Goal: Information Seeking & Learning: Learn about a topic

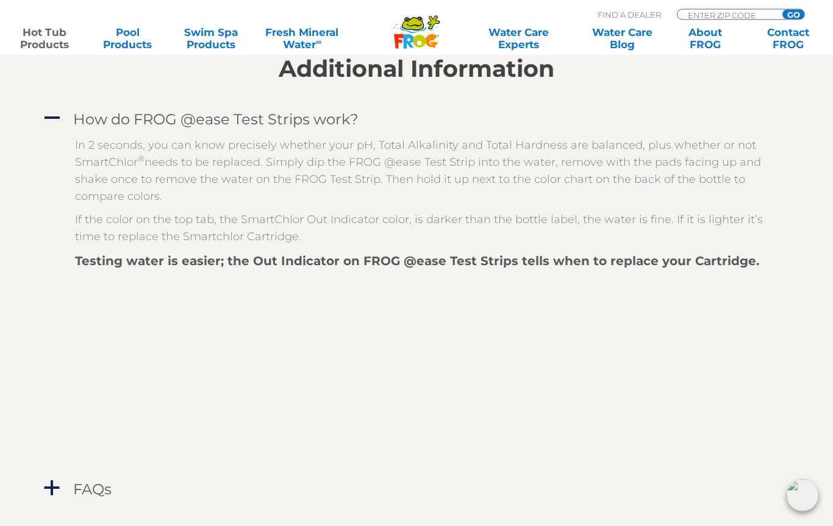
scroll to position [1114, 0]
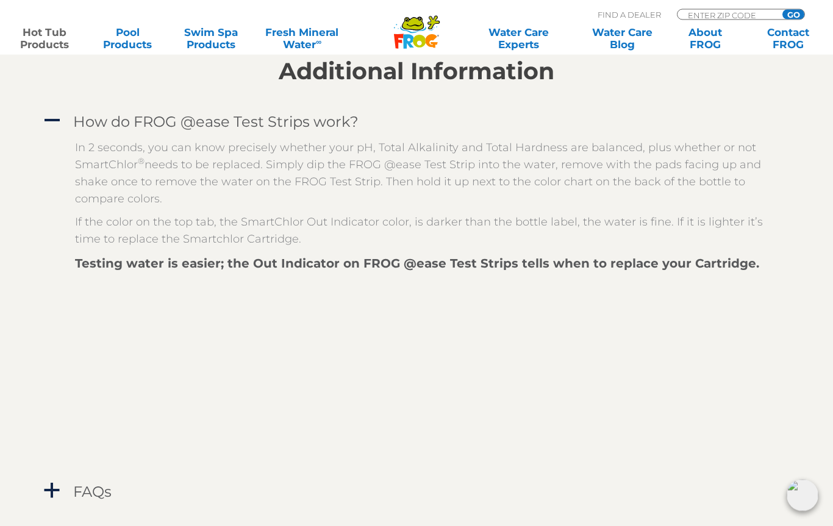
click at [829, 396] on section "Additional Information A How do FROG @ease Test Strips work? In 2 seconds, you …" at bounding box center [416, 271] width 833 height 529
click at [772, 523] on div at bounding box center [416, 520] width 750 height 30
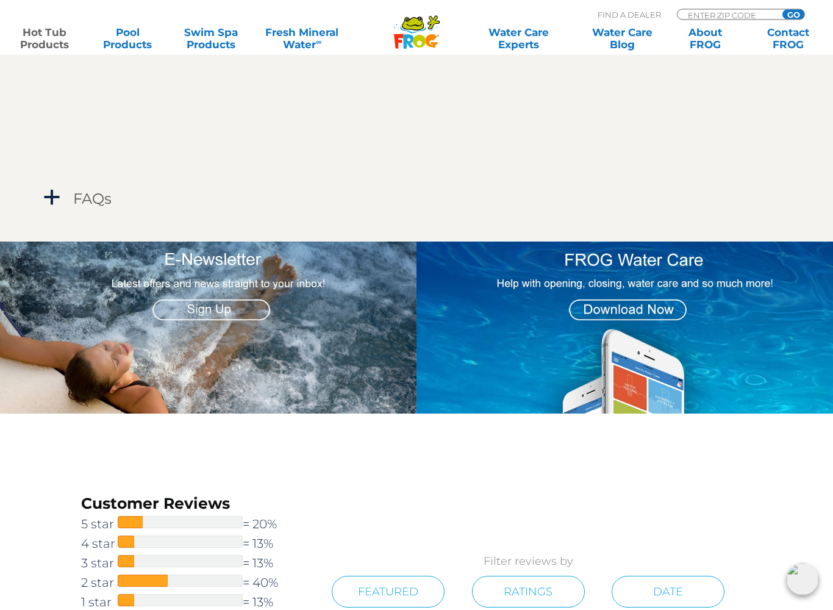
scroll to position [1406, 0]
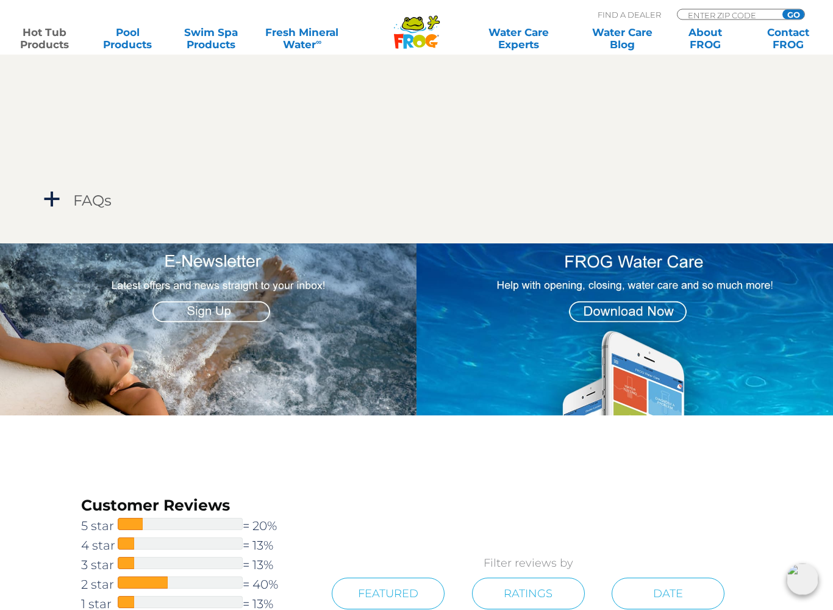
click at [609, 304] on img at bounding box center [624, 330] width 416 height 173
click at [632, 278] on img at bounding box center [624, 330] width 416 height 173
click at [645, 274] on img at bounding box center [624, 330] width 416 height 173
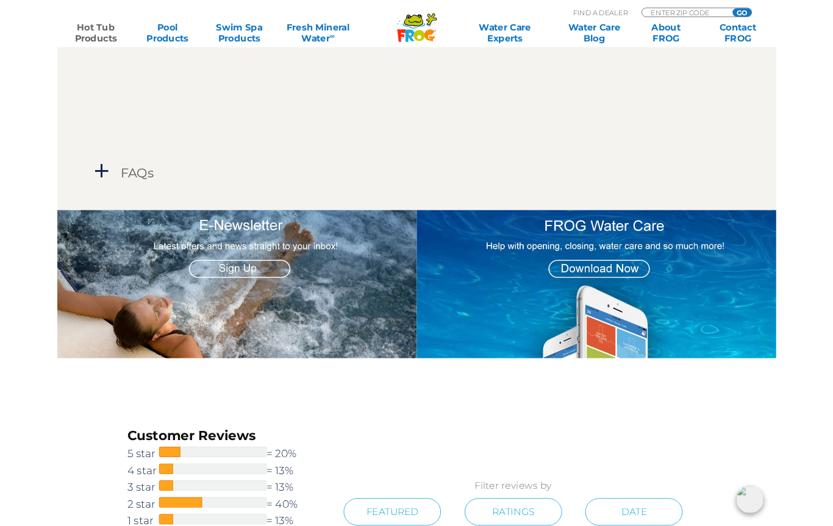
scroll to position [1440, 0]
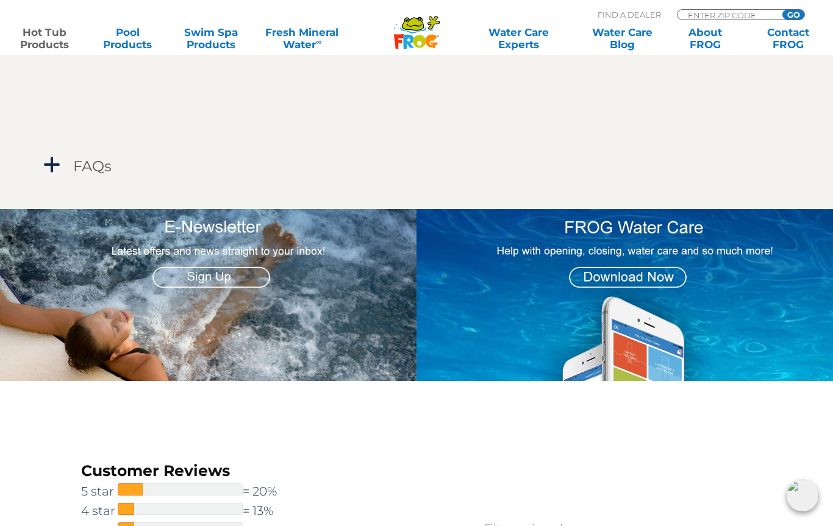
click at [638, 277] on img at bounding box center [624, 295] width 416 height 173
click at [641, 274] on img at bounding box center [624, 295] width 416 height 173
click at [638, 267] on img at bounding box center [624, 295] width 416 height 173
click at [624, 270] on img at bounding box center [624, 295] width 416 height 173
click at [634, 261] on img at bounding box center [624, 295] width 416 height 173
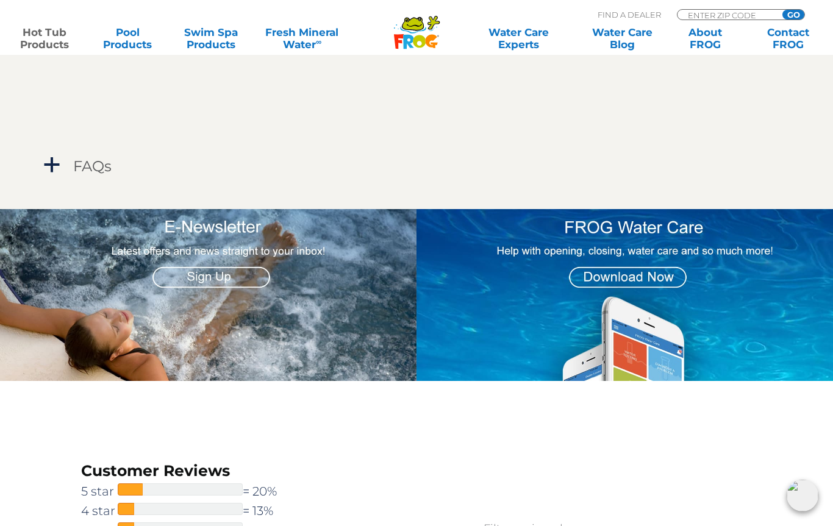
click at [646, 266] on img at bounding box center [624, 295] width 416 height 173
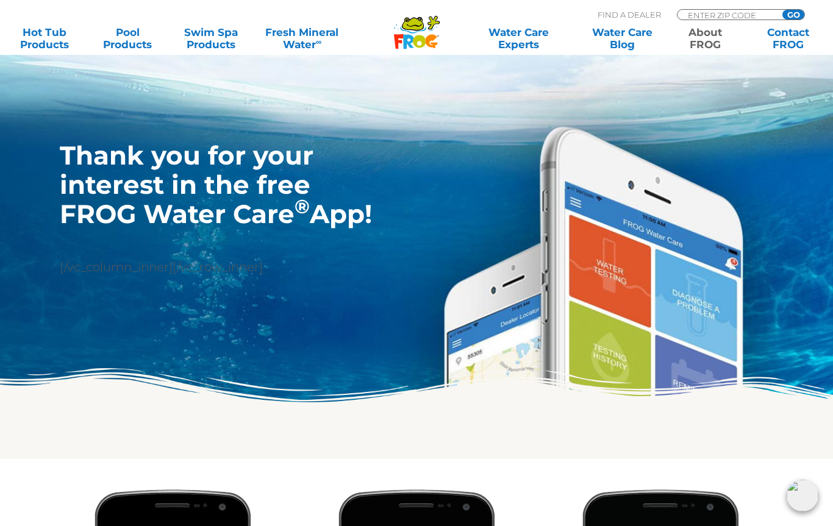
scroll to position [112, 0]
